Goal: Check status: Check status

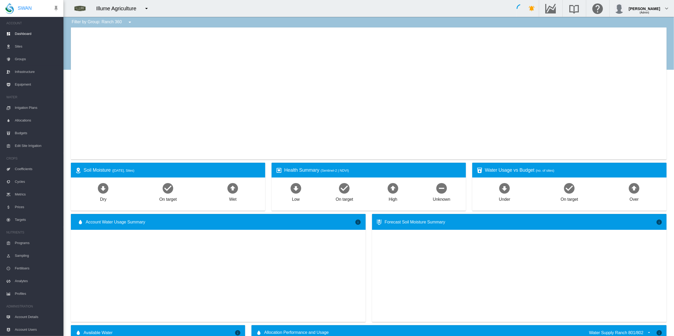
type input "**********"
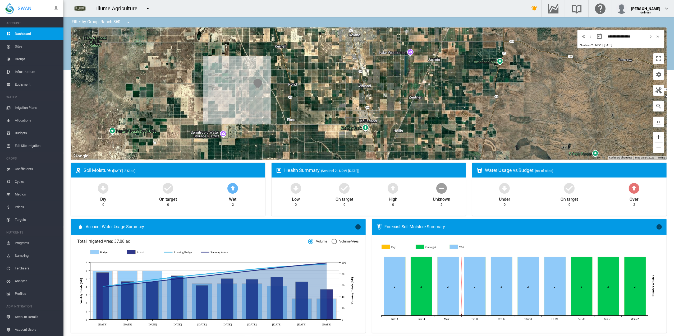
click at [656, 139] on button "Zoom in" at bounding box center [658, 137] width 11 height 11
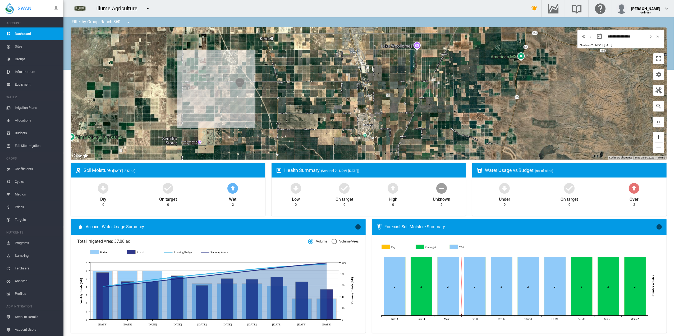
click at [655, 138] on button "Zoom in" at bounding box center [658, 137] width 11 height 11
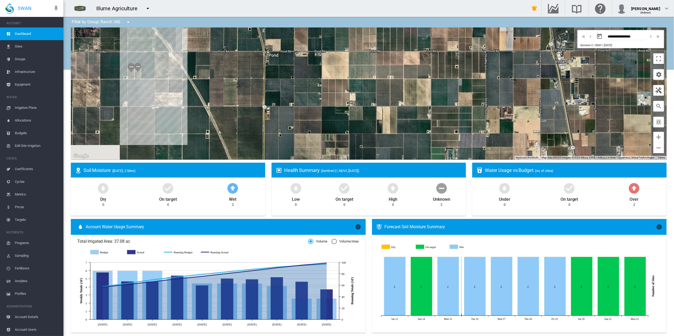
drag, startPoint x: 422, startPoint y: 135, endPoint x: 640, endPoint y: 134, distance: 217.8
click at [640, 134] on div at bounding box center [368, 93] width 595 height 132
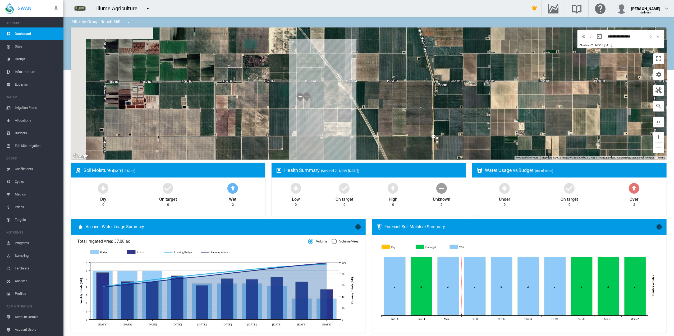
drag, startPoint x: 244, startPoint y: 87, endPoint x: 407, endPoint y: 117, distance: 165.8
click at [407, 117] on div at bounding box center [368, 93] width 595 height 132
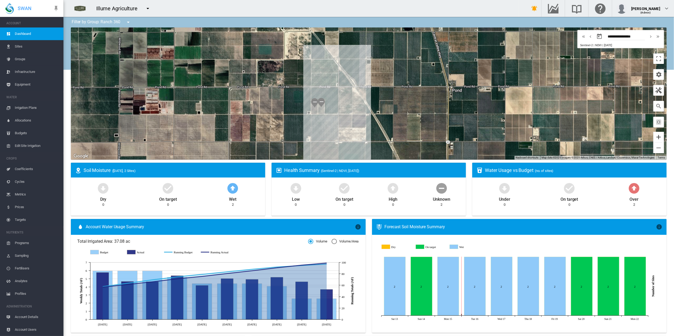
click at [653, 137] on button "Zoom in" at bounding box center [658, 137] width 11 height 11
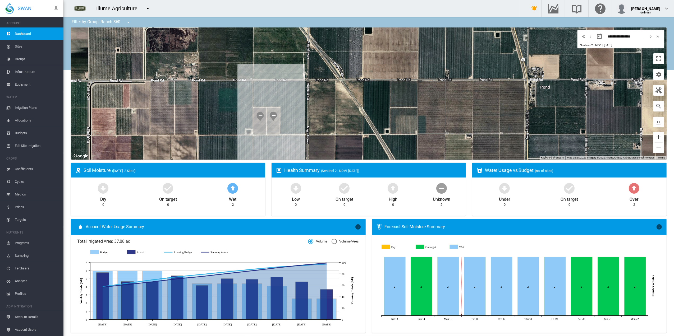
click at [653, 137] on button "Zoom in" at bounding box center [658, 137] width 11 height 11
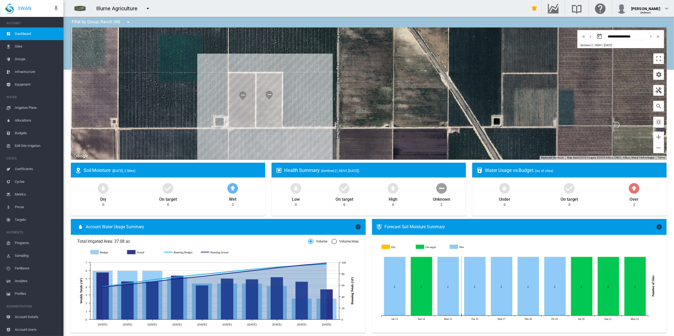
drag, startPoint x: 438, startPoint y: 125, endPoint x: 530, endPoint y: 76, distance: 104.8
click at [530, 76] on div at bounding box center [368, 93] width 595 height 132
